Goal: Transaction & Acquisition: Register for event/course

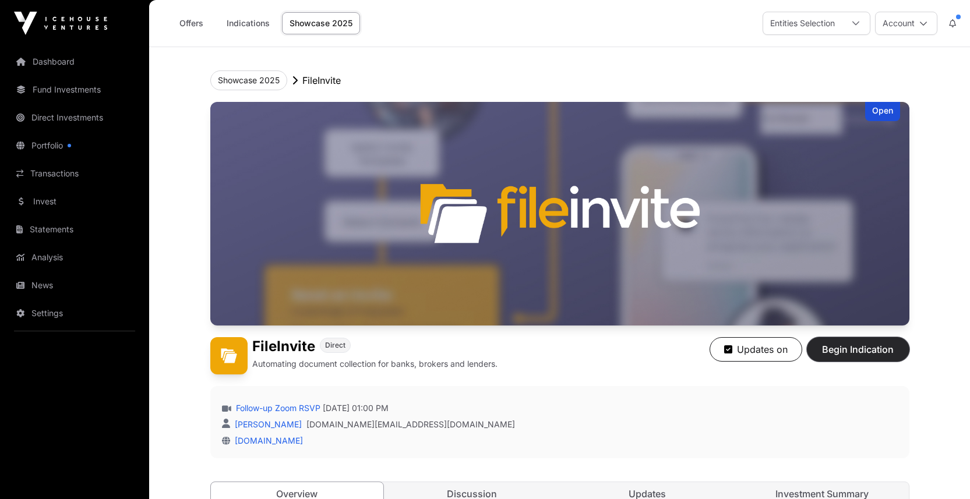
click at [862, 357] on span "Begin Indication" at bounding box center [857, 350] width 73 height 14
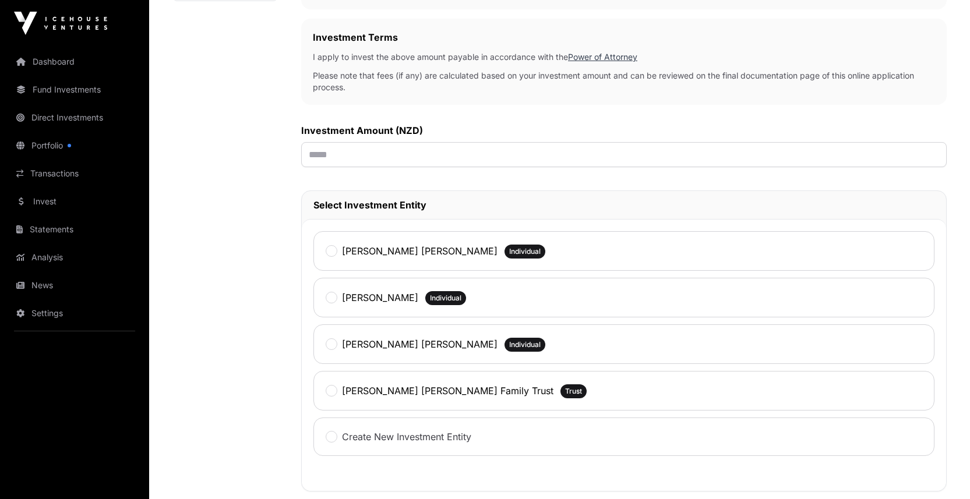
scroll to position [320, 0]
click at [440, 167] on input "text" at bounding box center [623, 154] width 645 height 25
type input "******"
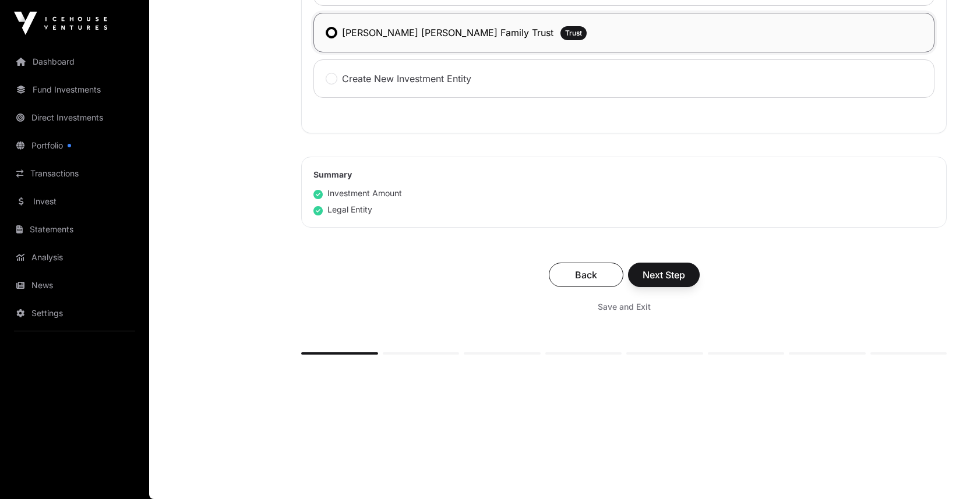
scroll to position [852, 0]
click at [685, 282] on span "Next Step" at bounding box center [664, 275] width 43 height 14
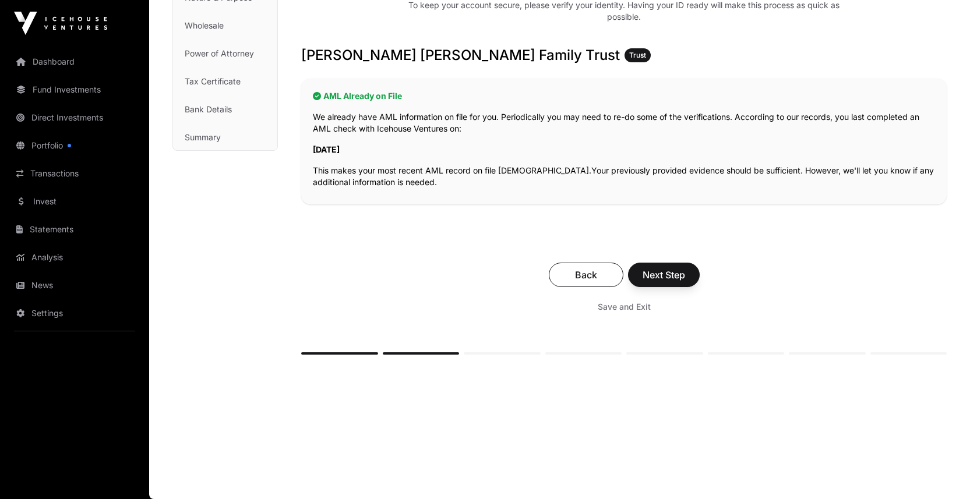
scroll to position [226, 0]
click at [685, 282] on span "Next Step" at bounding box center [664, 275] width 43 height 14
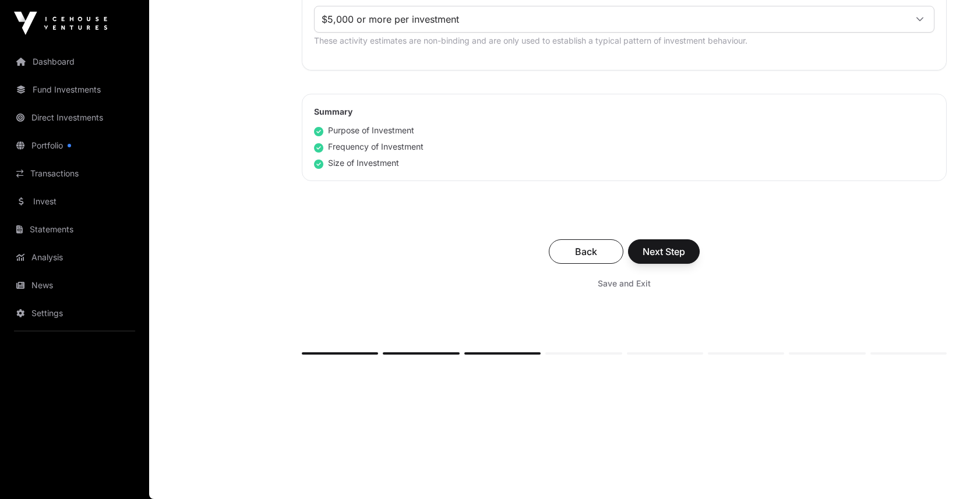
scroll to position [832, 0]
click at [685, 259] on span "Next Step" at bounding box center [664, 252] width 43 height 14
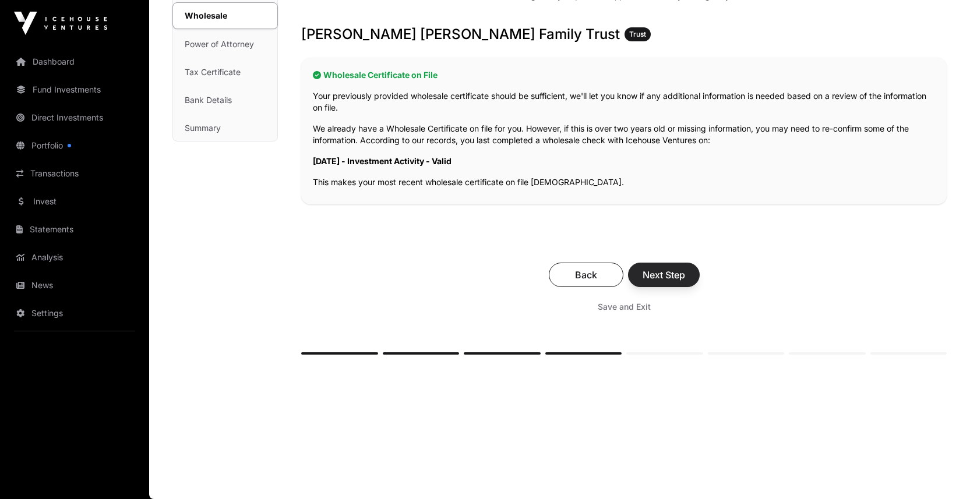
scroll to position [220, 0]
click at [685, 282] on span "Next Step" at bounding box center [664, 275] width 43 height 14
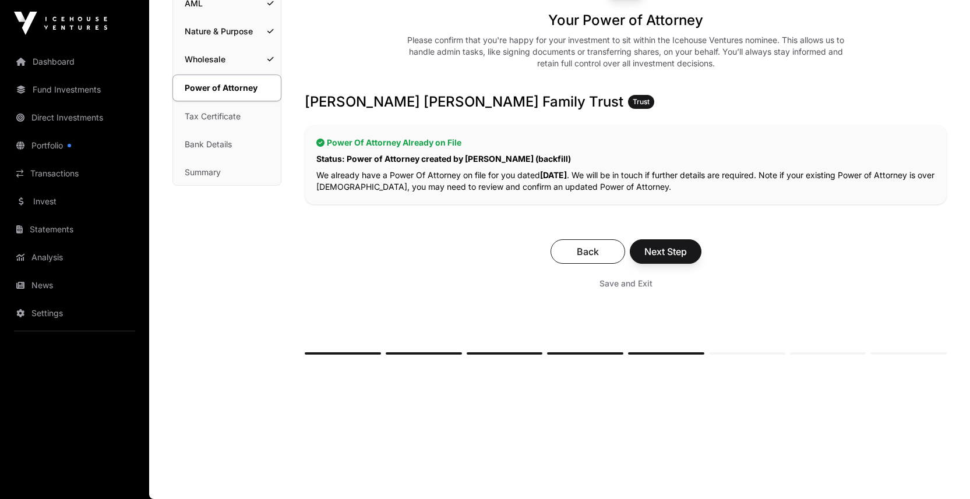
scroll to position [173, 0]
click at [687, 259] on span "Next Step" at bounding box center [665, 252] width 43 height 14
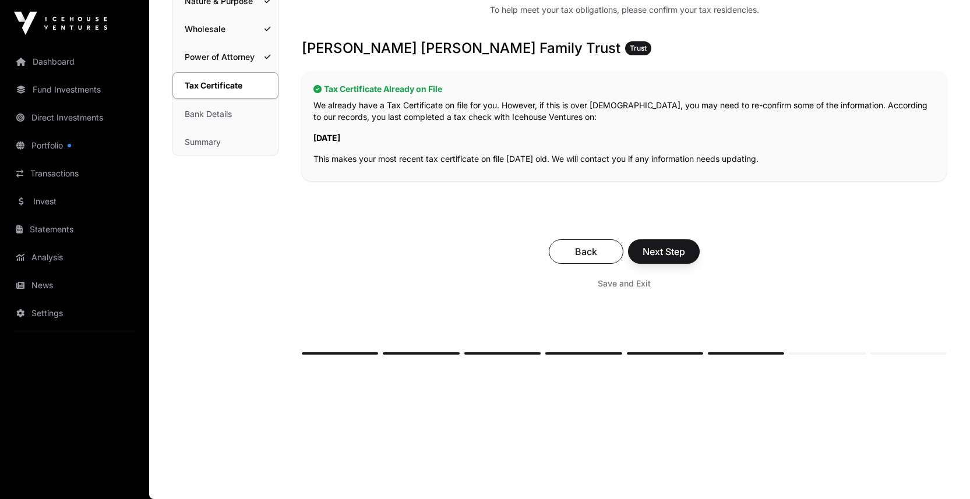
scroll to position [221, 0]
click at [685, 259] on span "Next Step" at bounding box center [664, 252] width 43 height 14
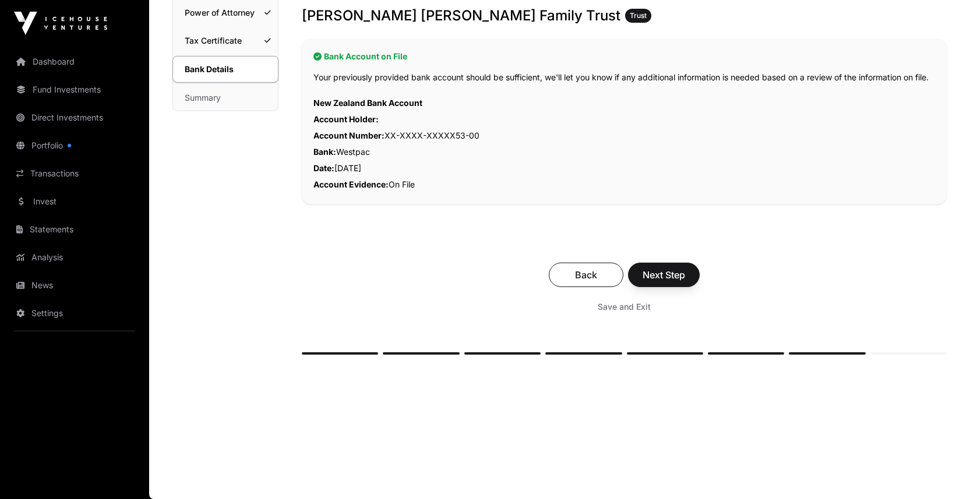
scroll to position [320, 0]
click at [685, 282] on span "Next Step" at bounding box center [664, 275] width 43 height 14
